Goal: Task Accomplishment & Management: Manage account settings

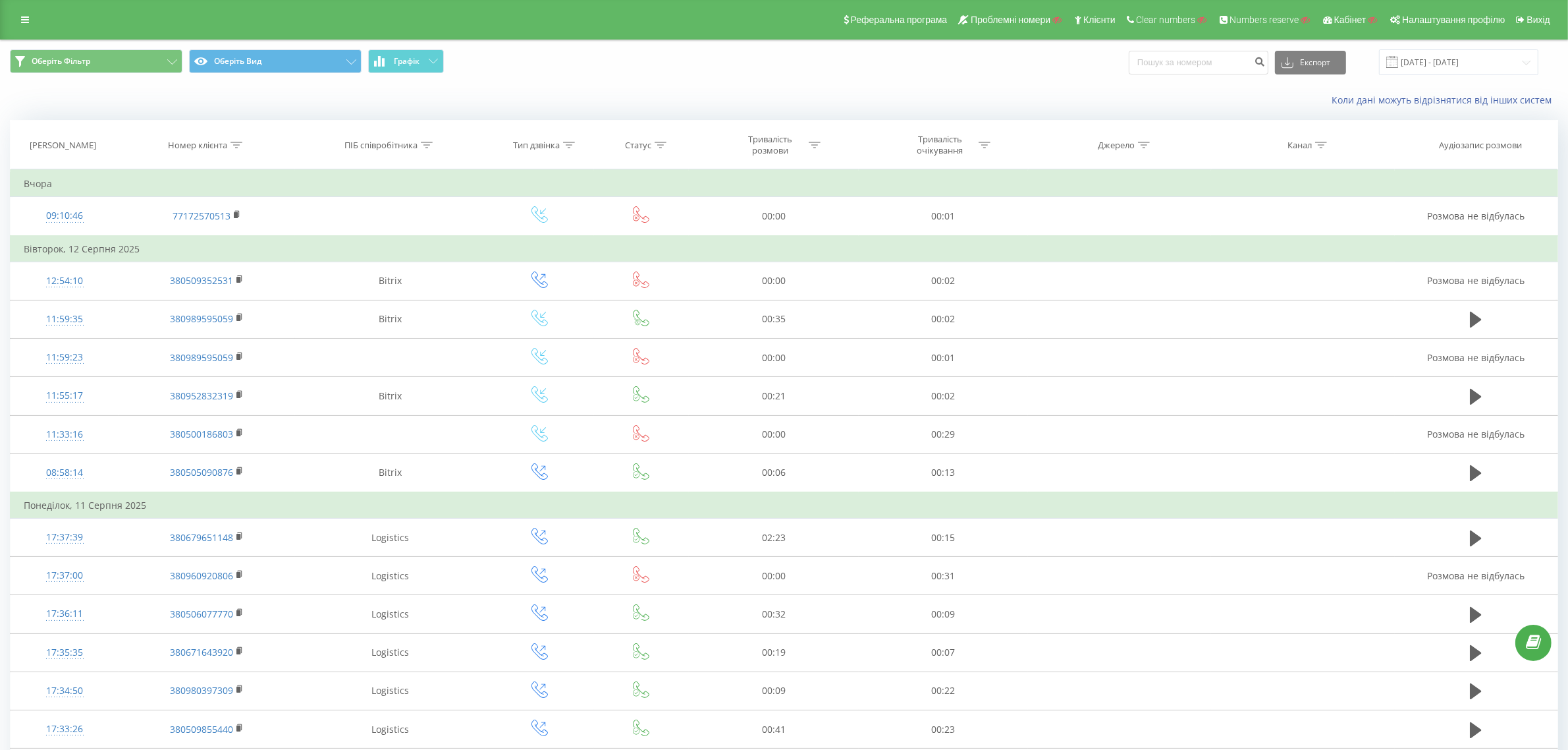
click at [38, 20] on div "Реферальна програма Проблемні номери Клієнти Clear numbers Numbers reserve Кабі…" at bounding box center [784, 19] width 1568 height 39
click at [26, 21] on icon at bounding box center [25, 19] width 8 height 9
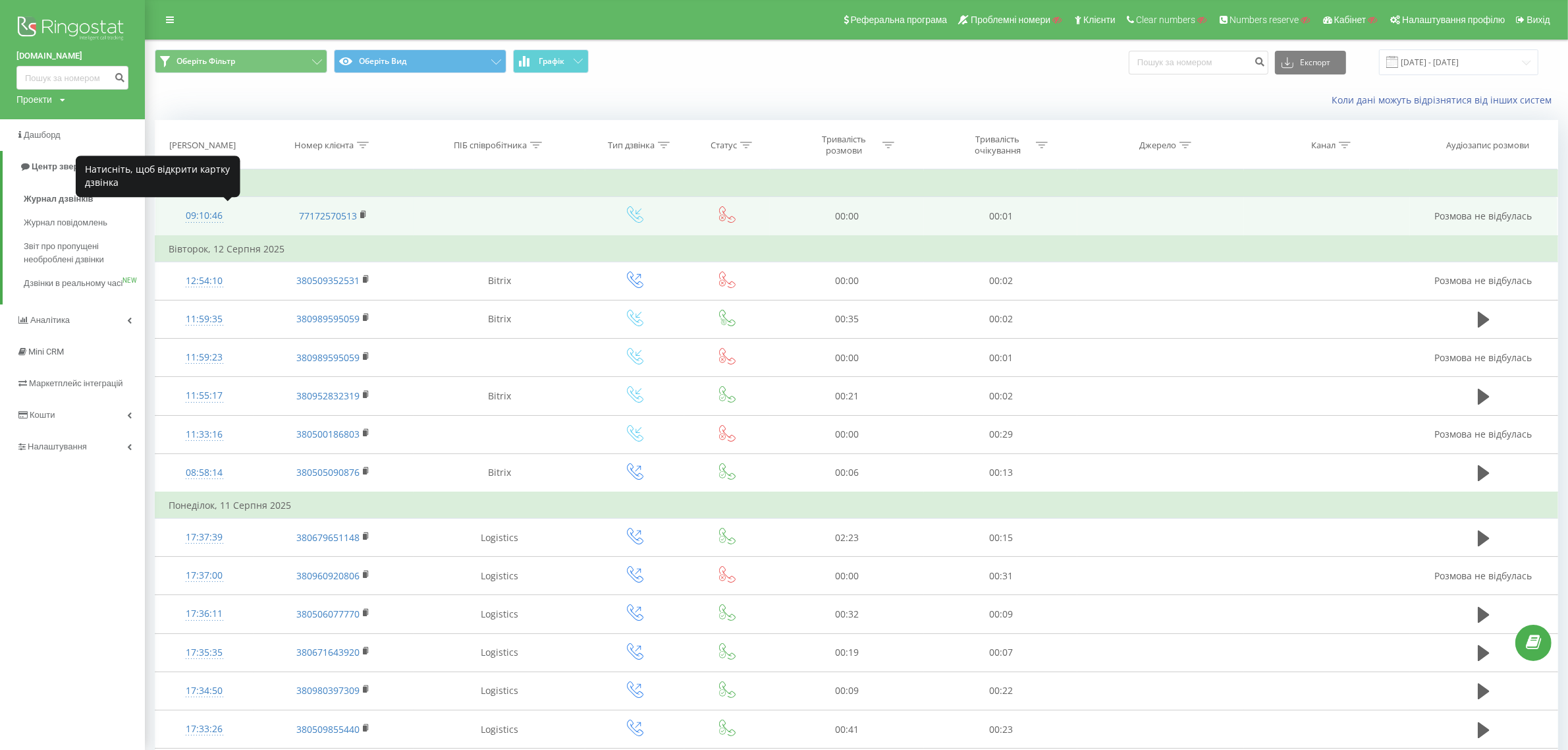
click at [216, 214] on div "09:10:46" at bounding box center [204, 215] width 71 height 25
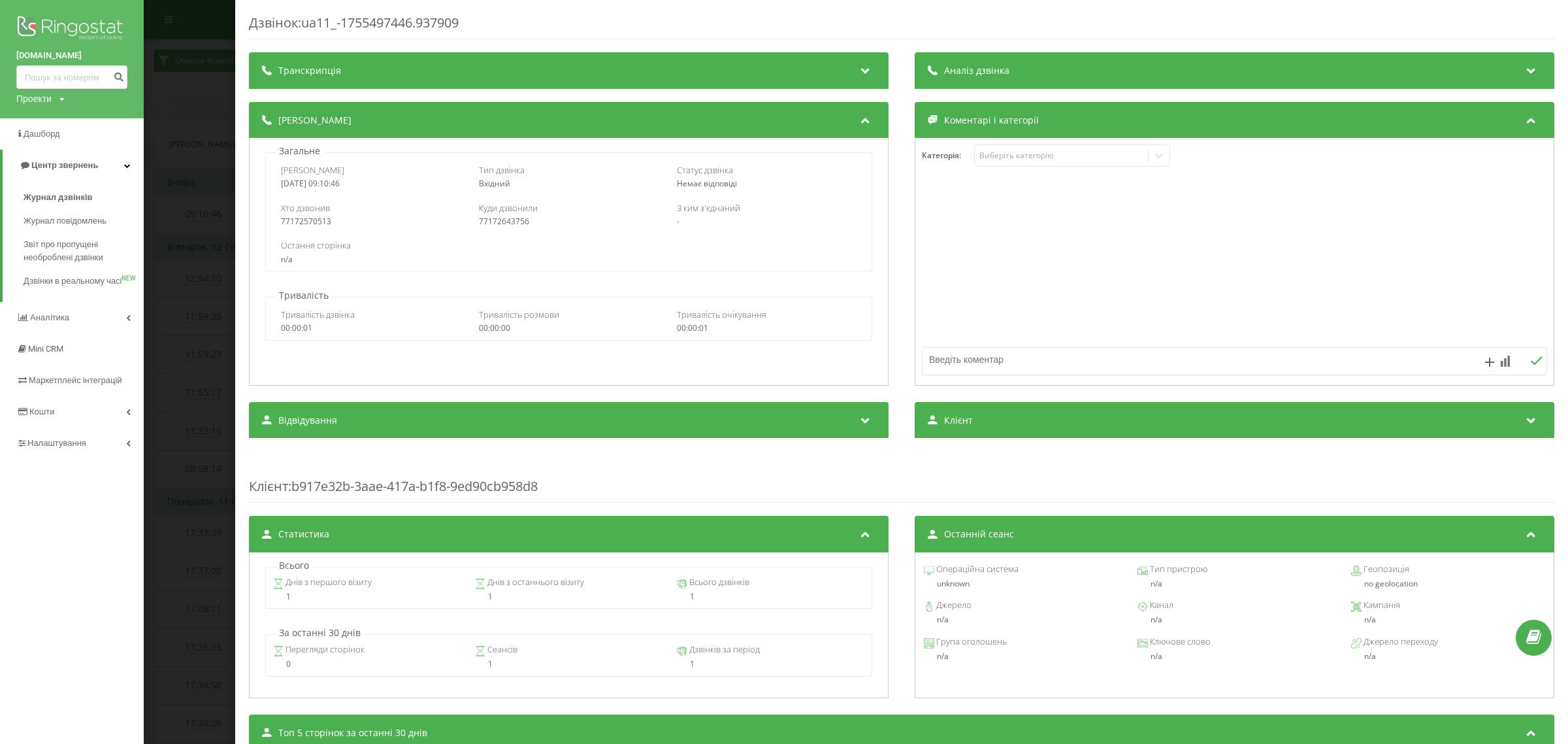
click at [303, 220] on div "77172570513" at bounding box center [370, 222] width 179 height 9
copy div "77172570513"
click at [193, 259] on div "Дзвінок : ua11_-1755497446.937909 Транскрипція Для AI-аналізу майбутніх дзвінкі…" at bounding box center [784, 372] width 1568 height 744
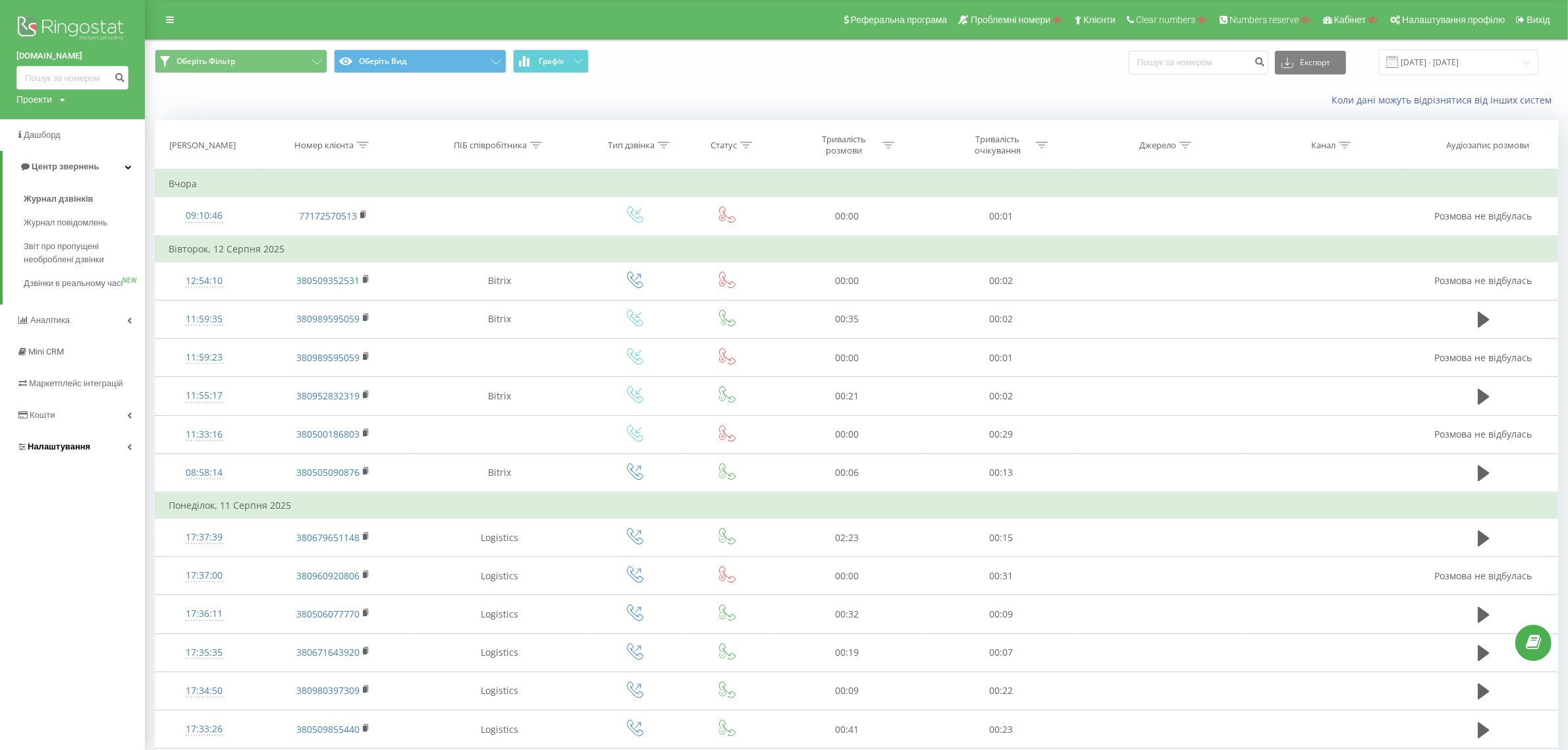
click at [81, 451] on span "Налаштування" at bounding box center [59, 446] width 63 height 10
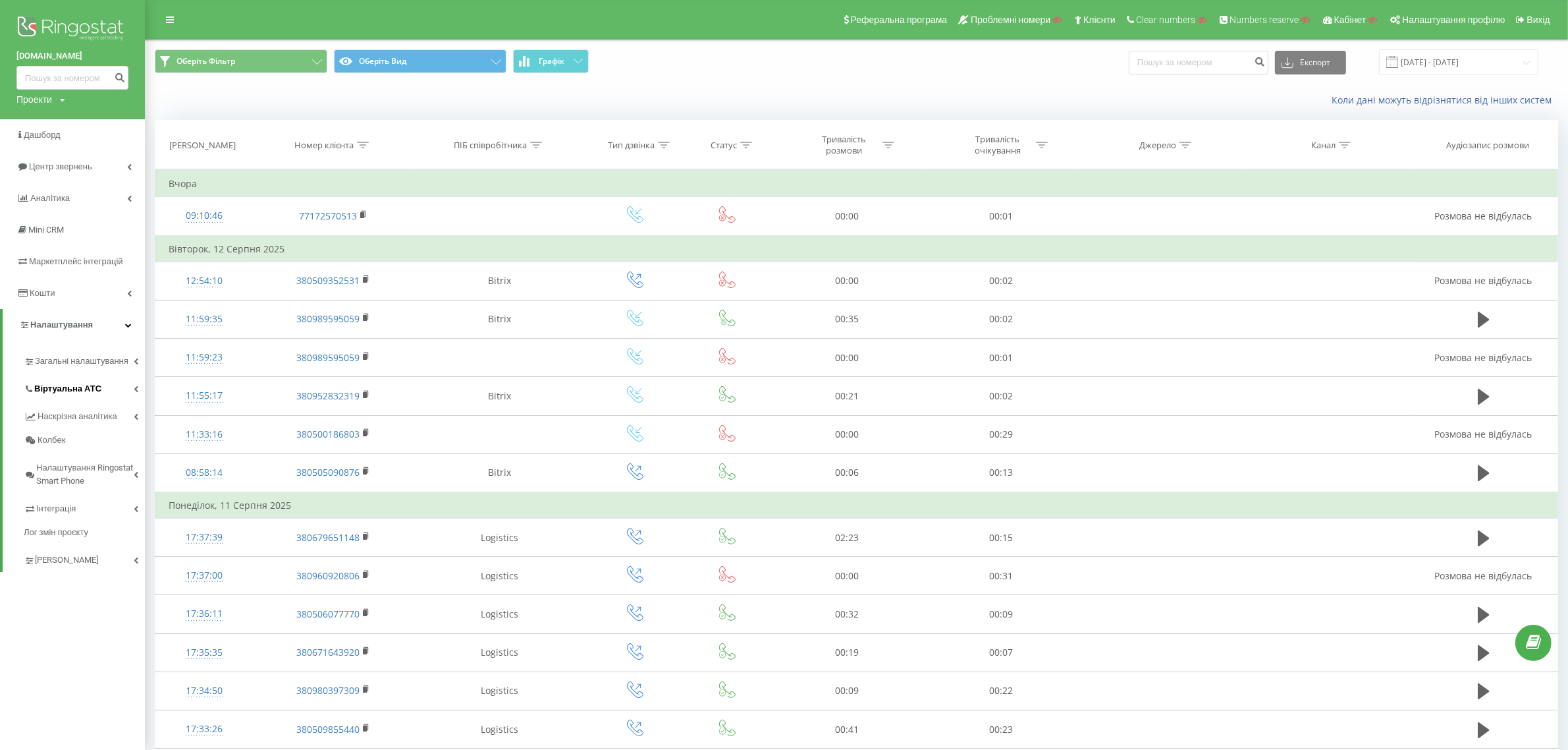
click at [74, 385] on span "Віртуальна АТС" at bounding box center [68, 389] width 67 height 13
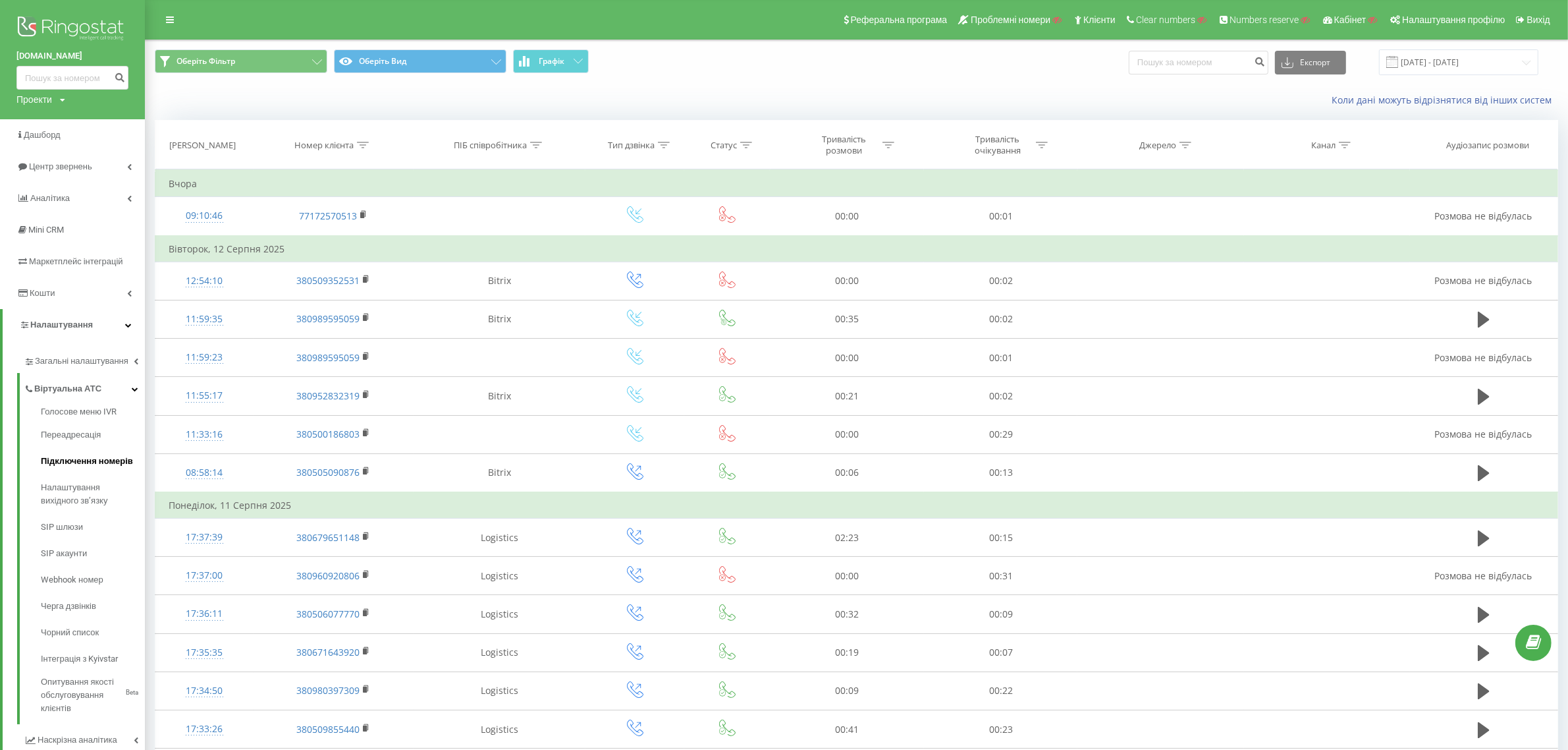
click at [91, 465] on span "Підключення номерів" at bounding box center [87, 461] width 92 height 13
